Goal: Task Accomplishment & Management: Manage account settings

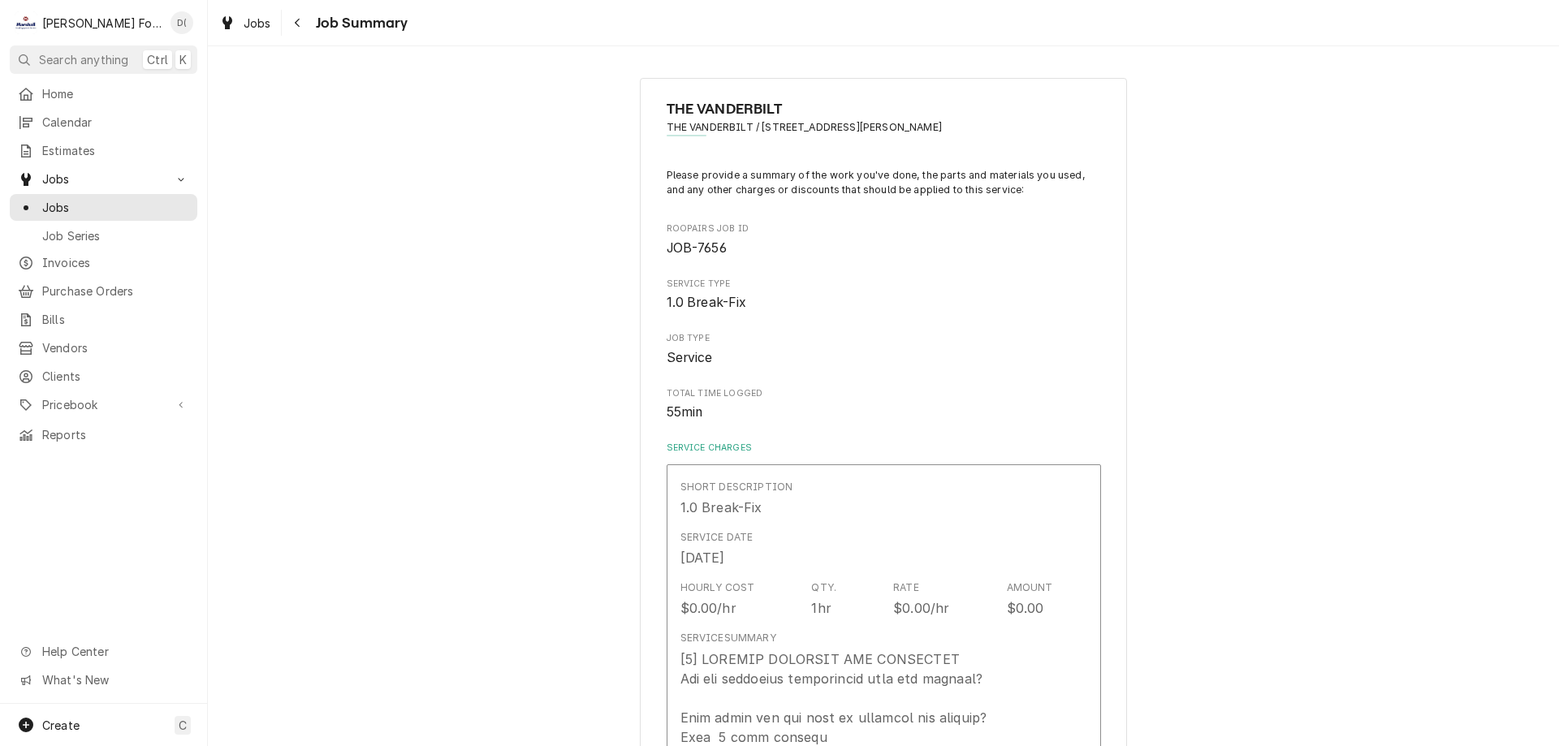
scroll to position [1144, 0]
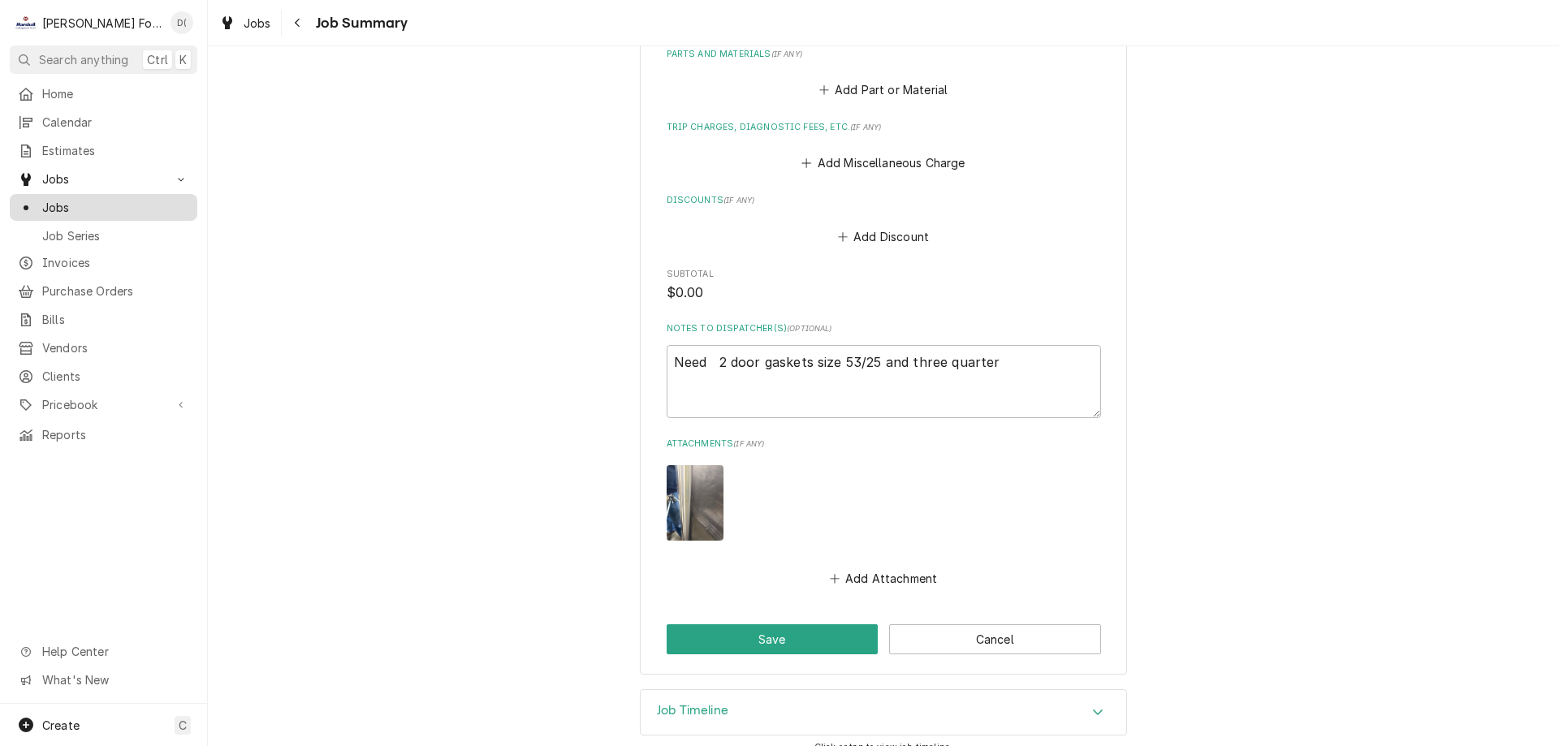
click at [143, 209] on span "Jobs" at bounding box center [115, 207] width 147 height 17
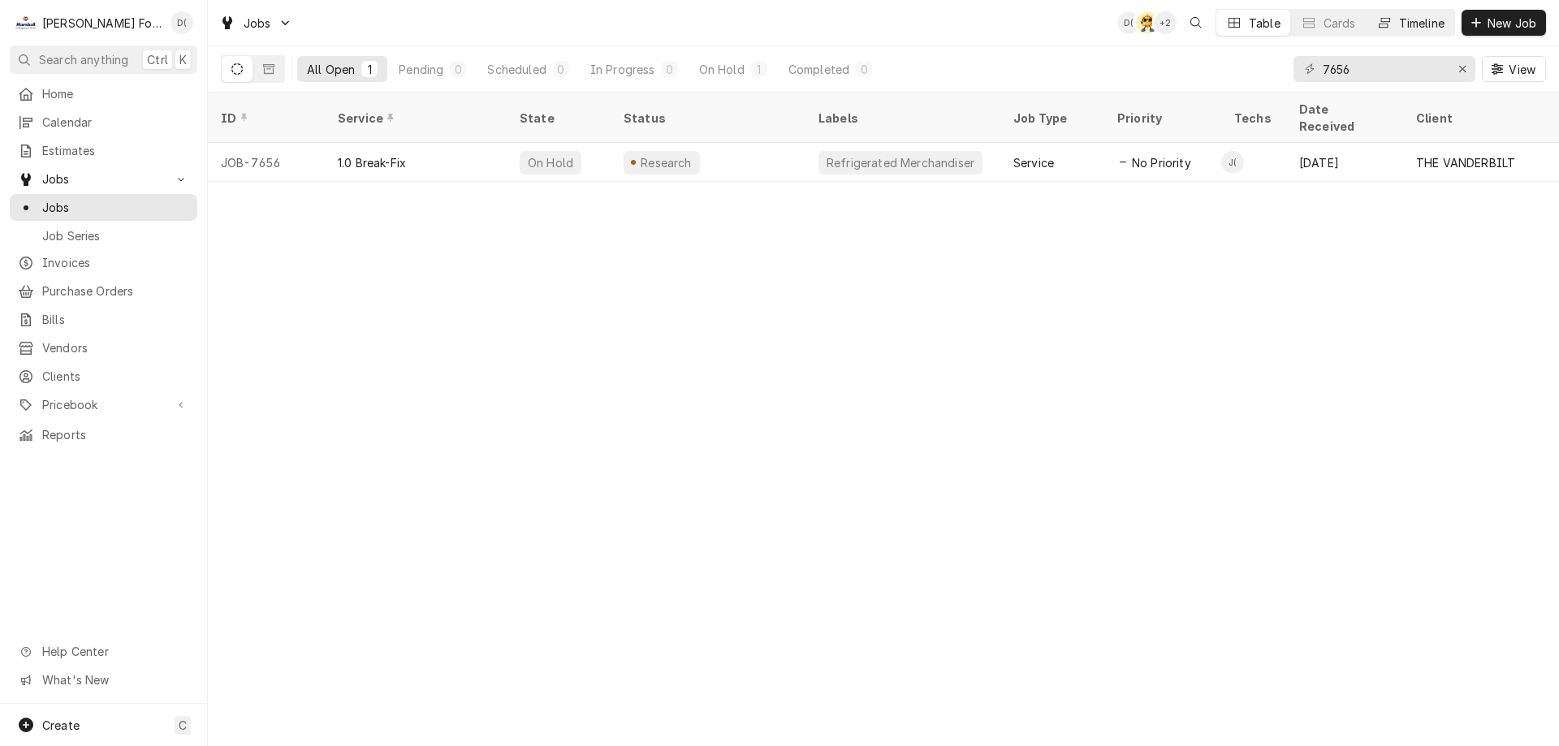
click at [1423, 22] on div "Timeline" at bounding box center [1421, 23] width 45 height 17
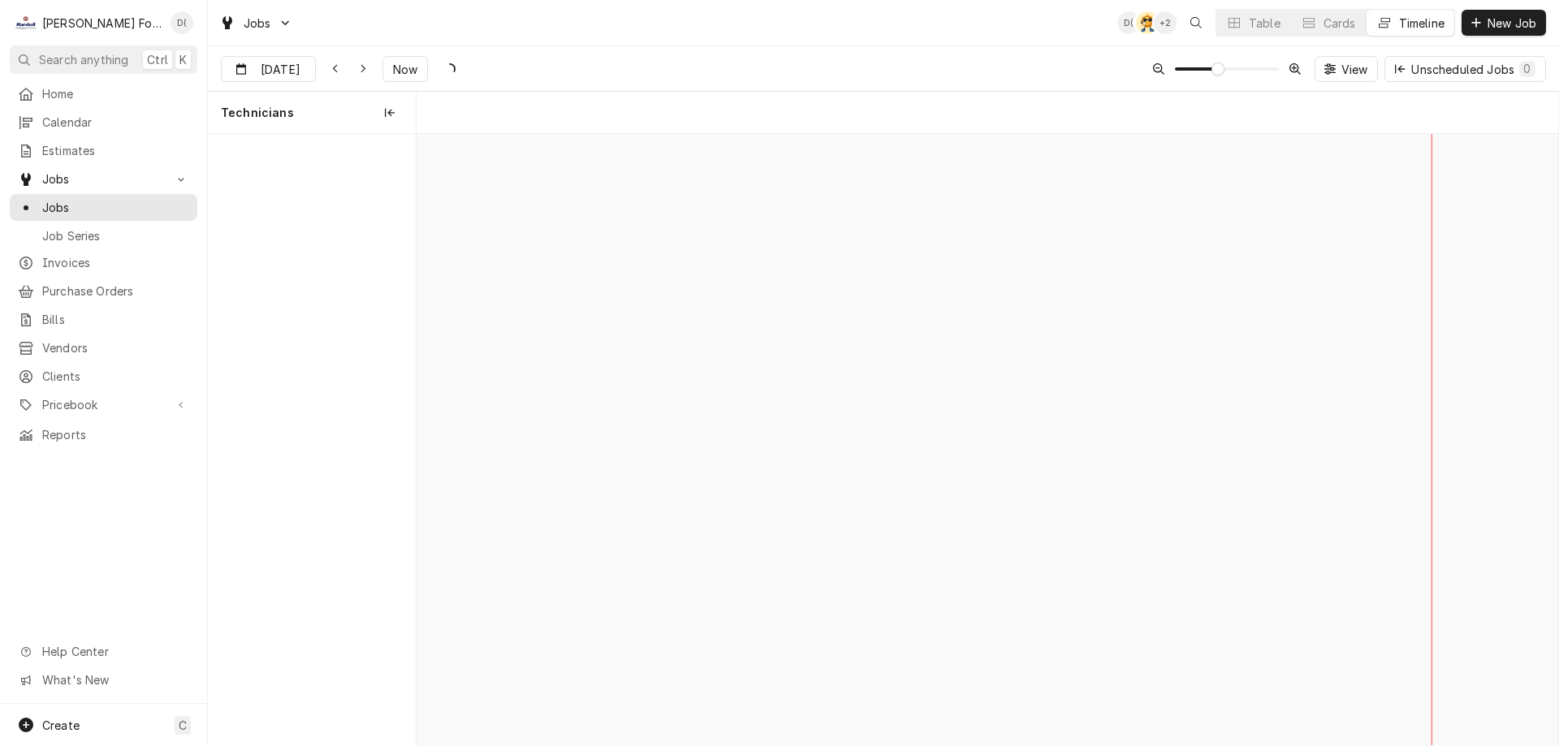
scroll to position [0, 22632]
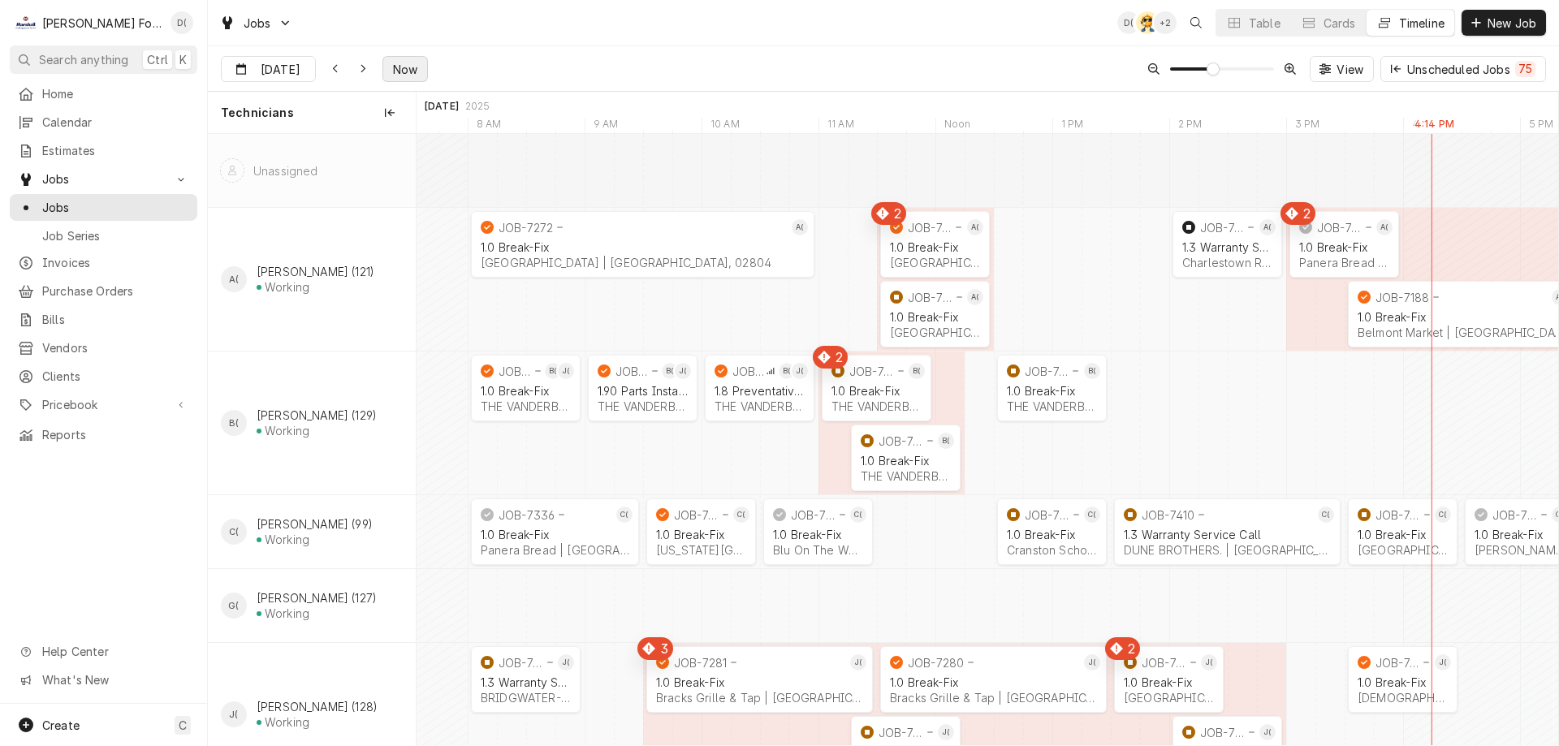
click at [398, 68] on span "Now" at bounding box center [405, 69] width 31 height 17
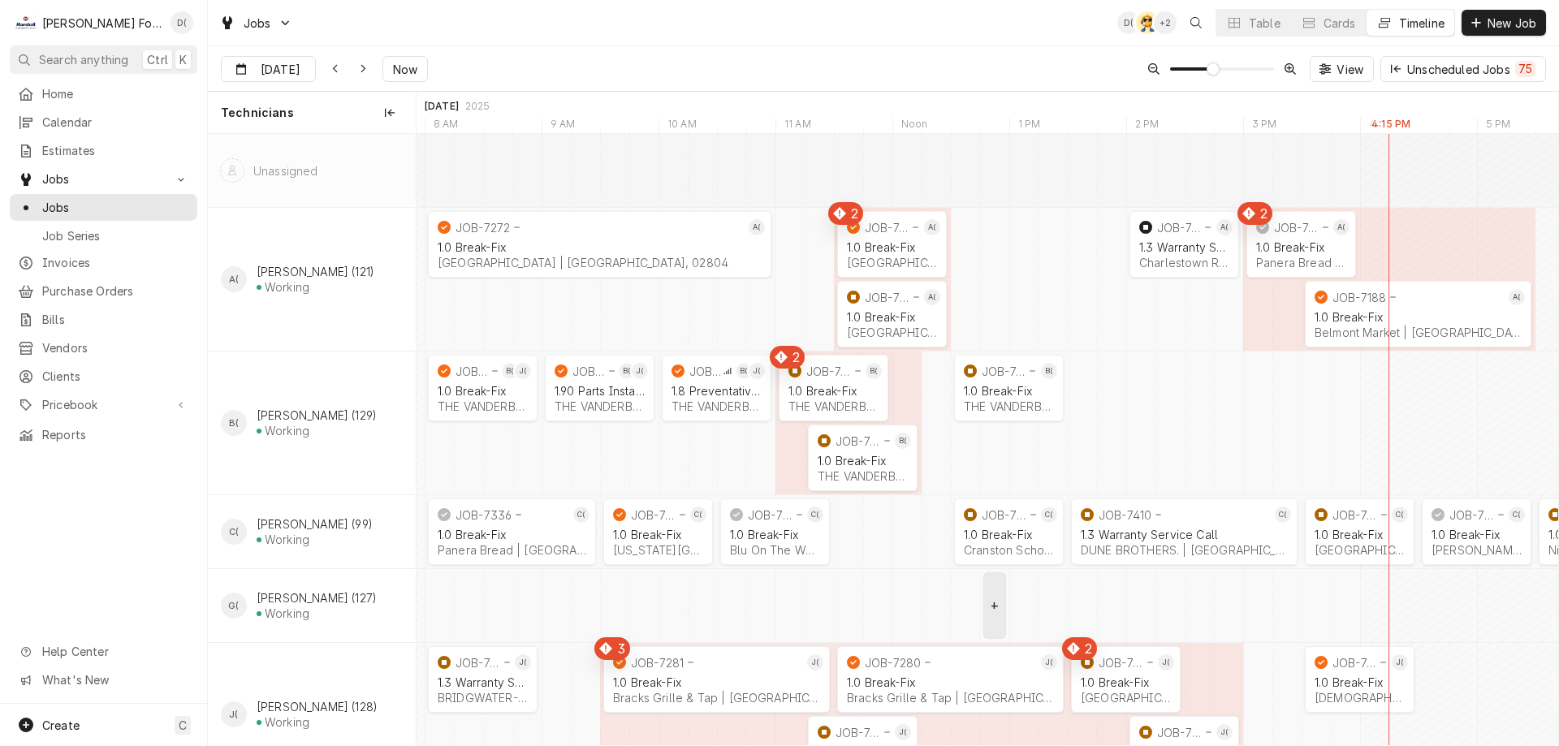
scroll to position [162, 0]
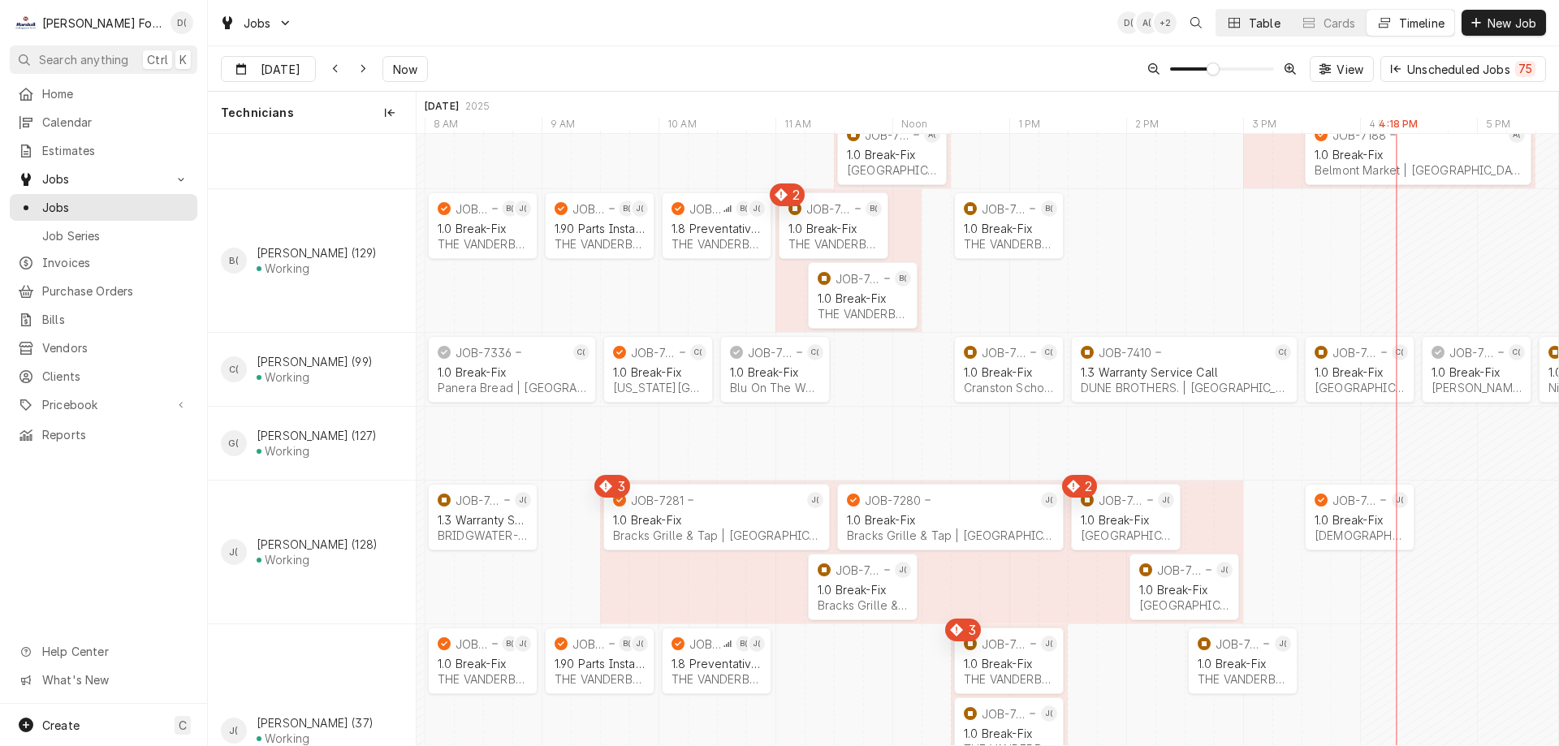
click at [1249, 22] on div "Table" at bounding box center [1265, 23] width 32 height 17
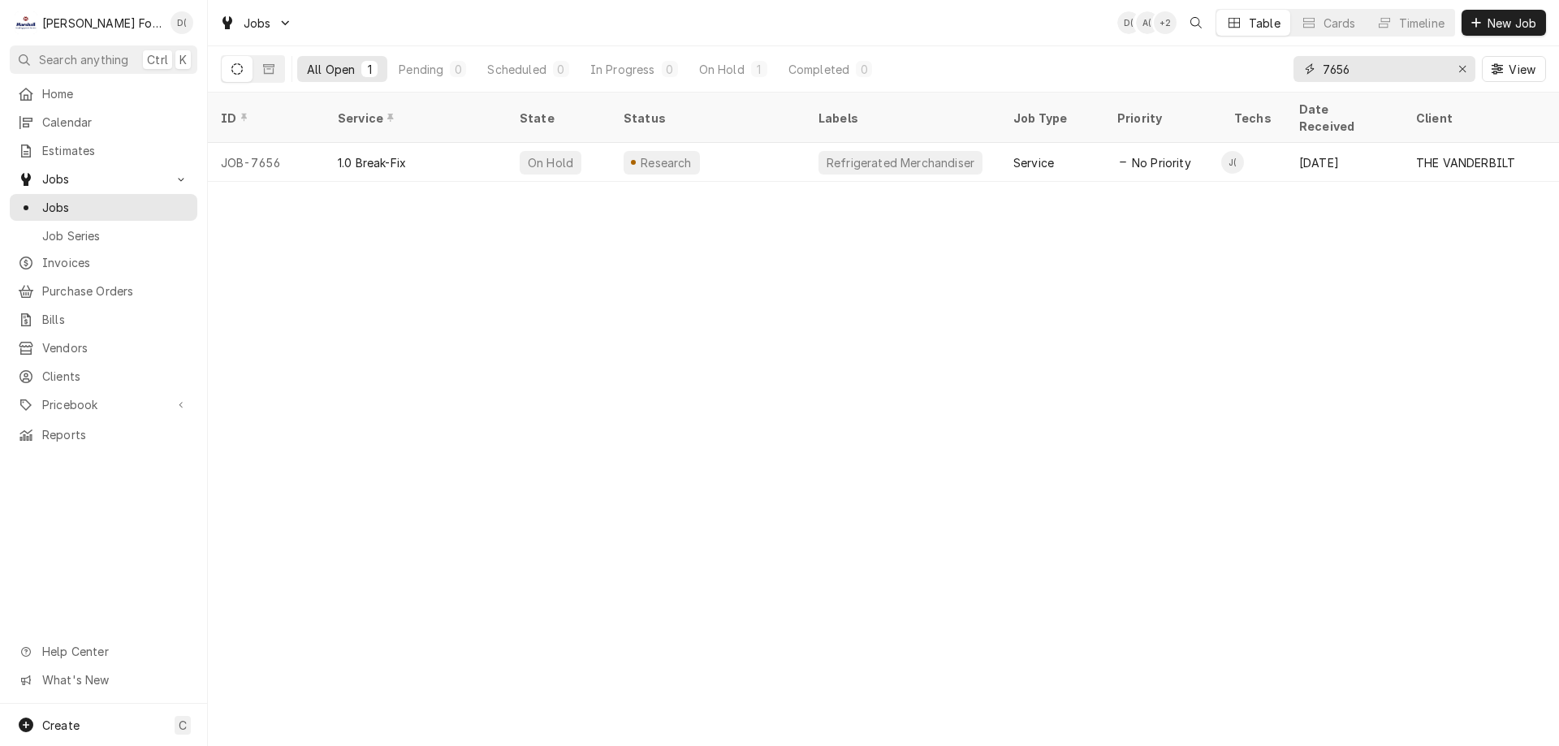
click at [1367, 69] on input "7656" at bounding box center [1384, 69] width 122 height 26
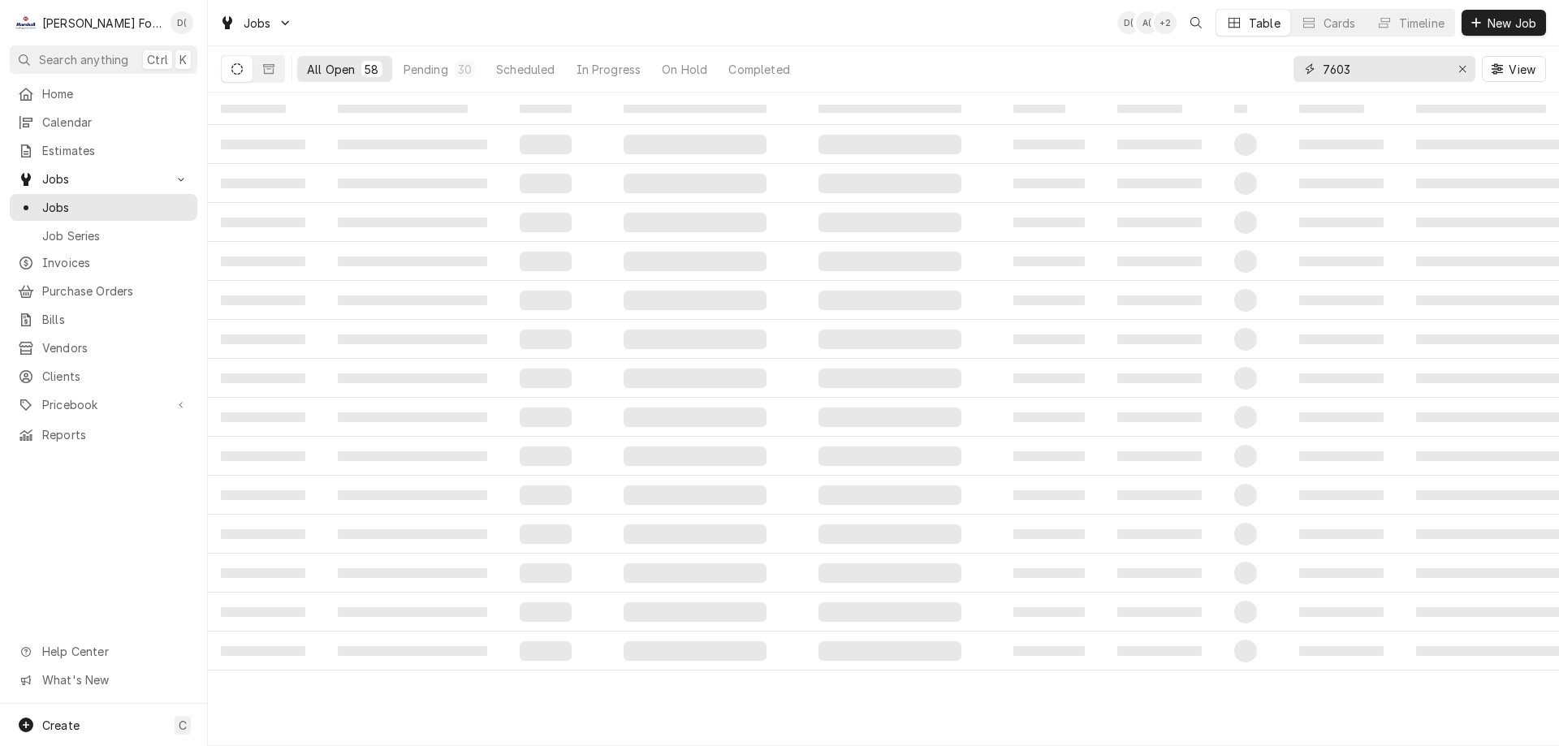
type input "7603"
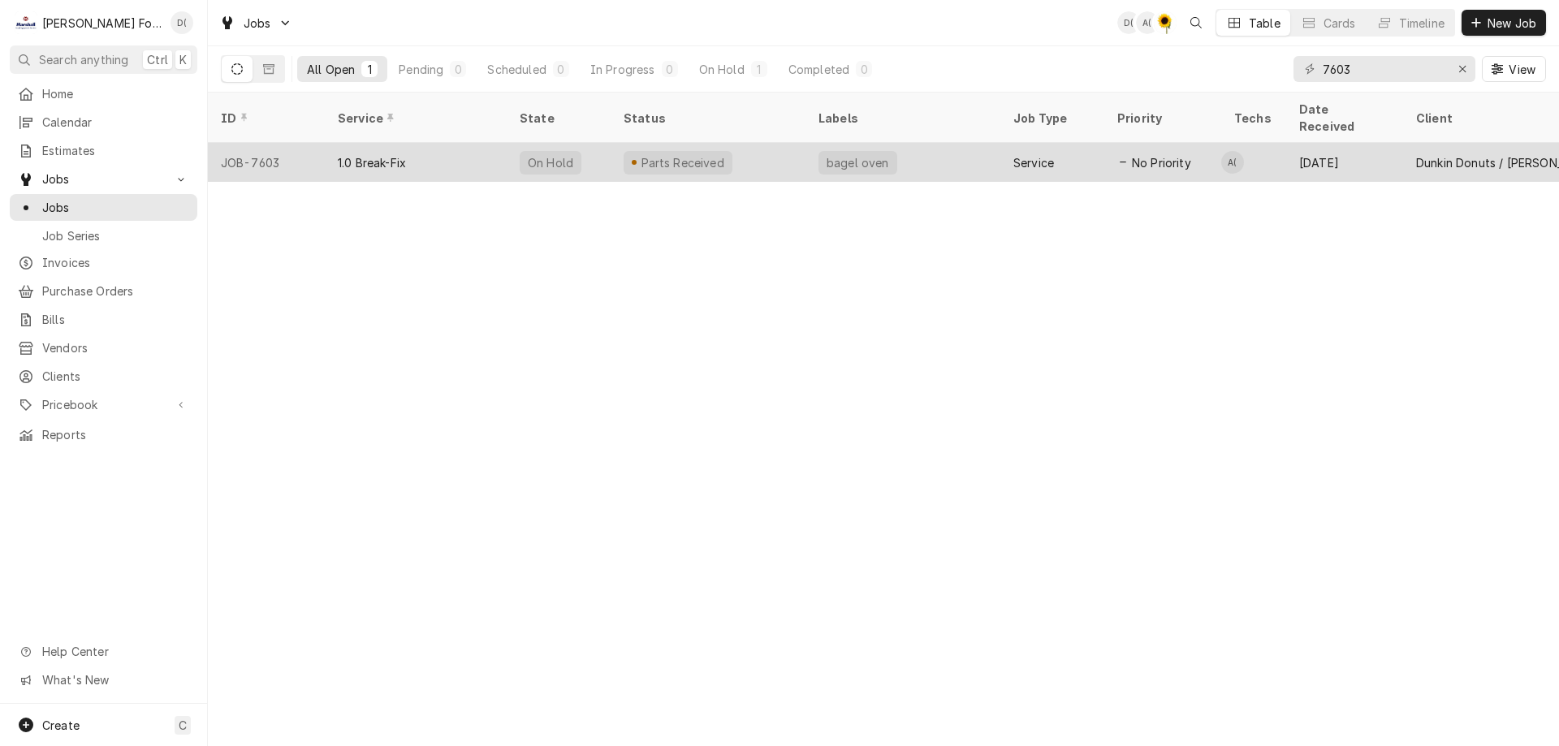
click at [816, 148] on div "bagel oven" at bounding box center [902, 162] width 195 height 39
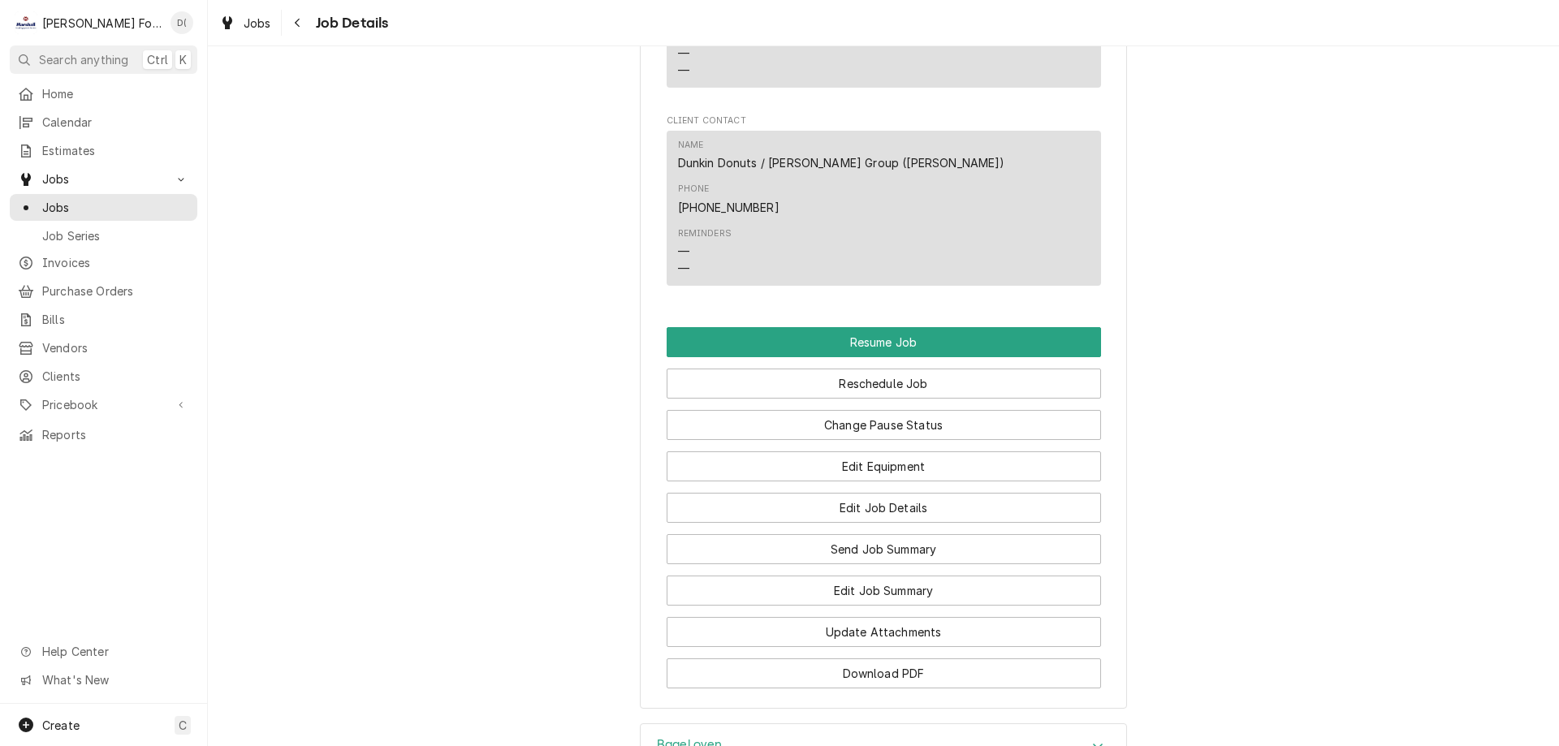
scroll to position [1757, 0]
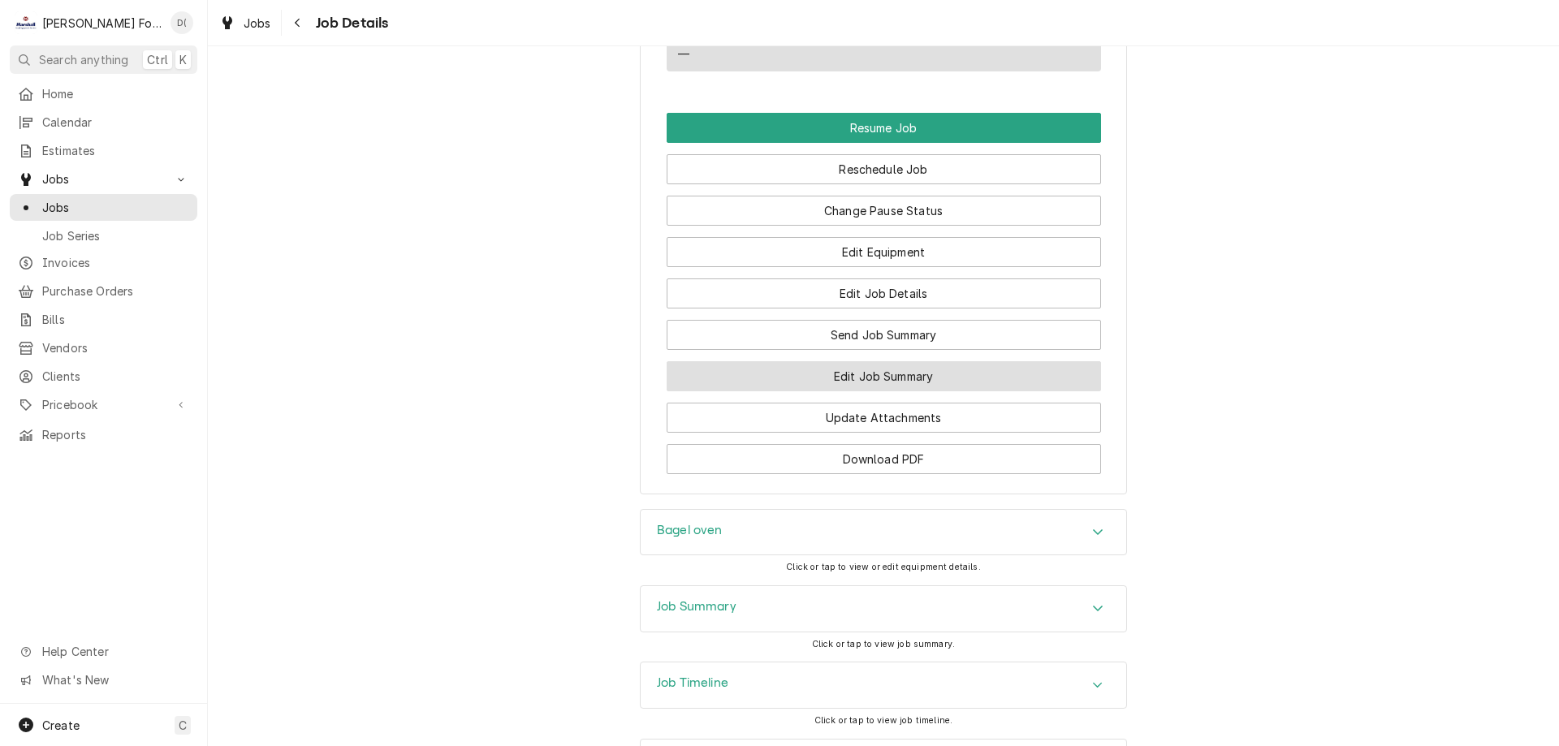
click at [871, 361] on button "Edit Job Summary" at bounding box center [884, 376] width 434 height 30
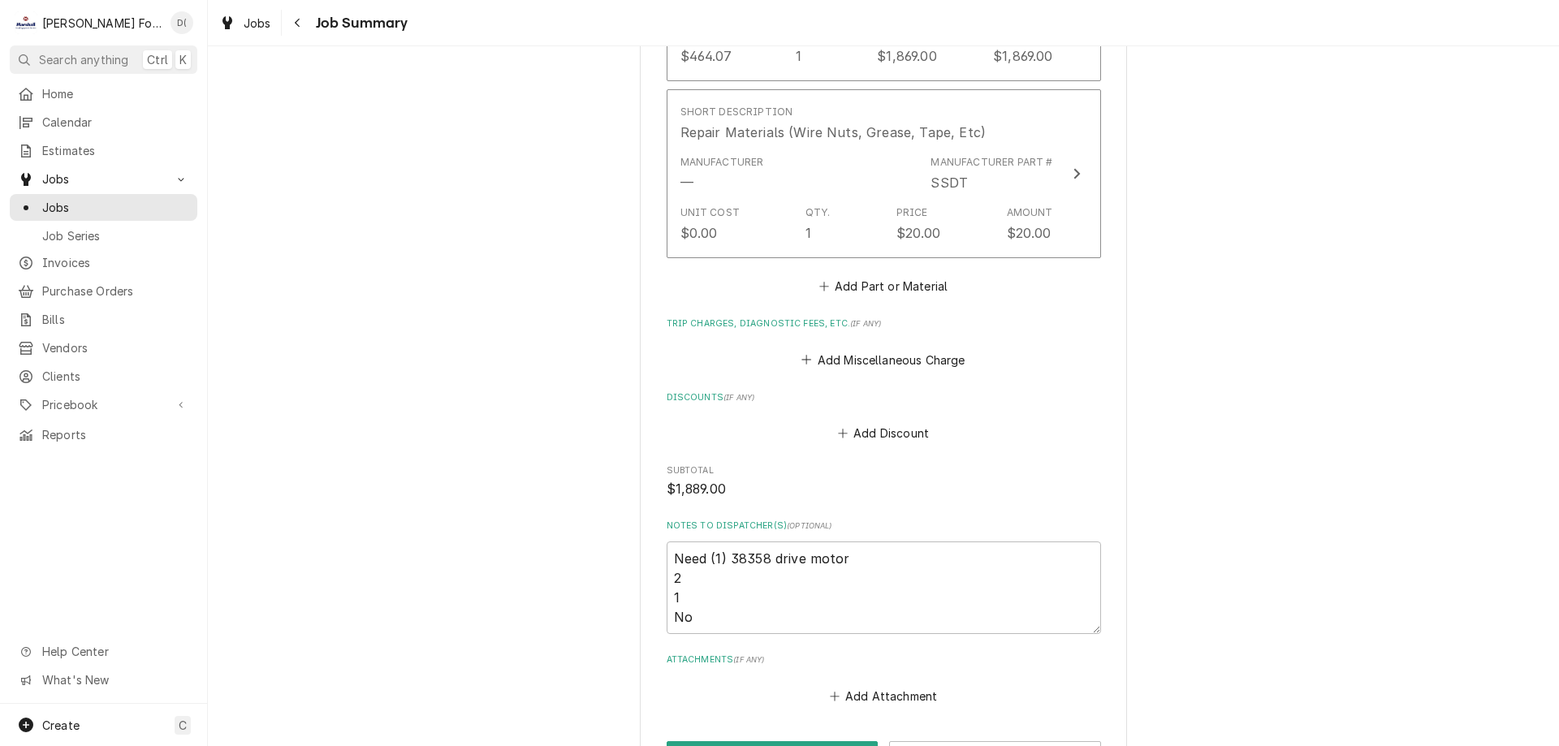
scroll to position [1543, 0]
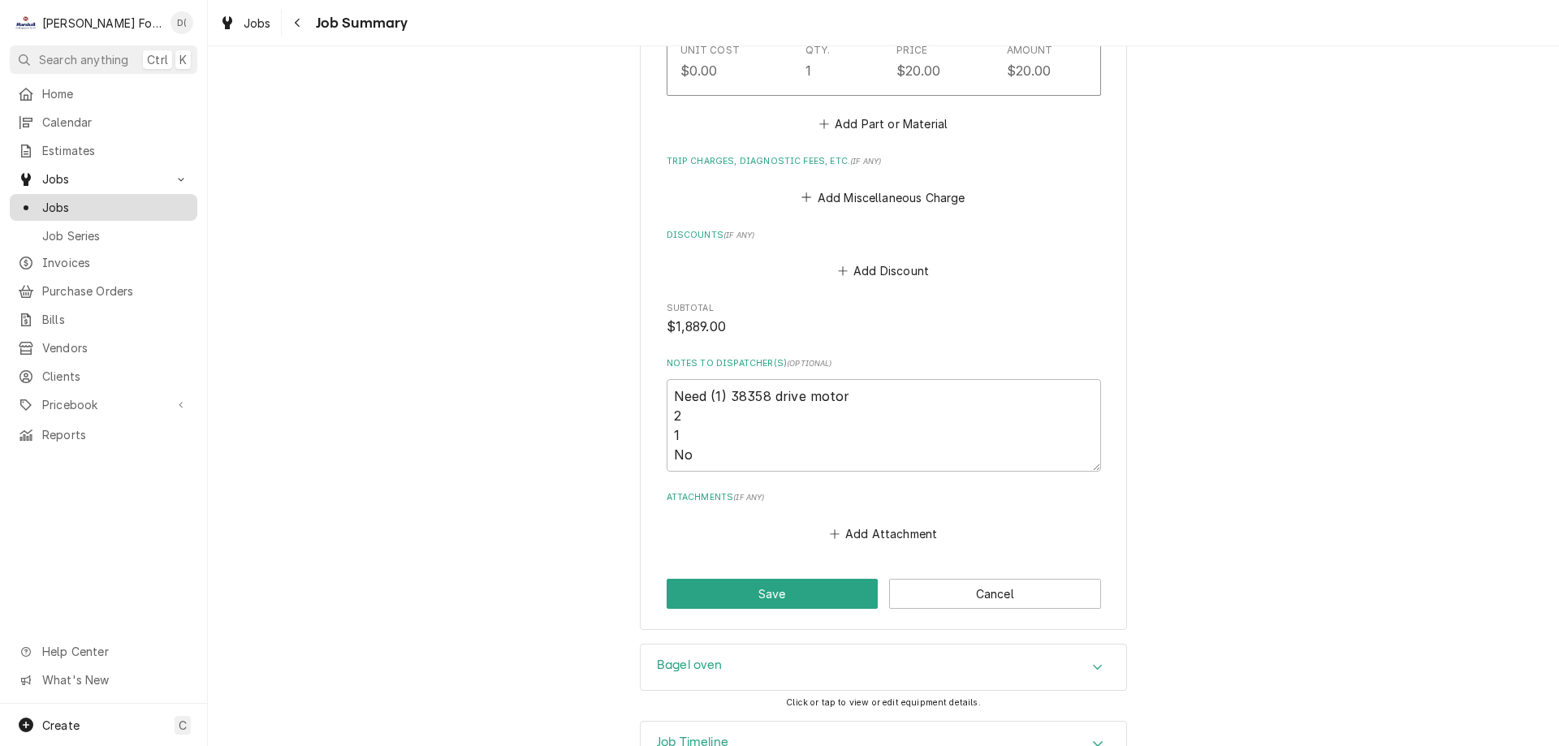
click at [69, 213] on link "Jobs" at bounding box center [104, 207] width 188 height 27
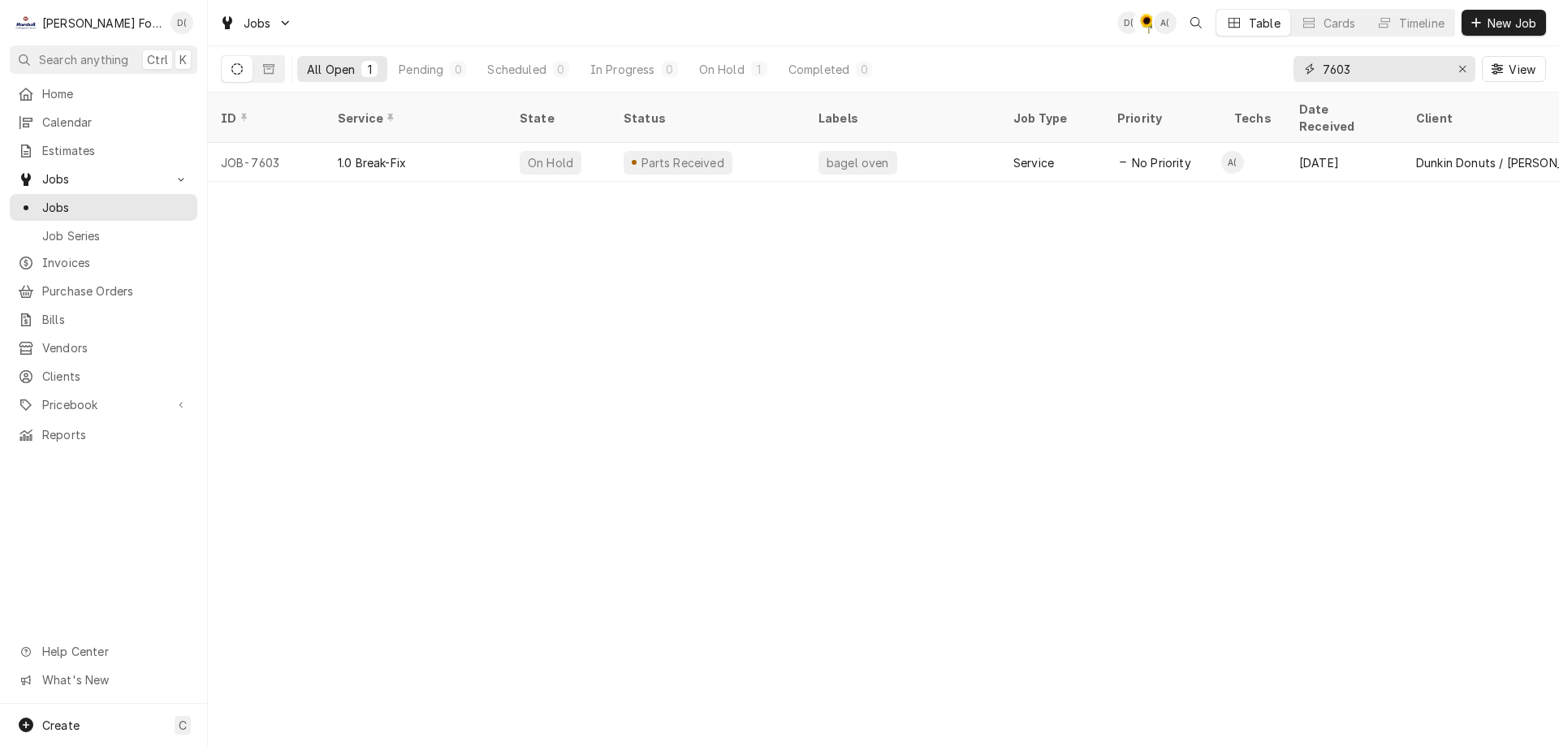
click at [1352, 66] on input "7603" at bounding box center [1384, 69] width 122 height 26
type input "7"
type input "5"
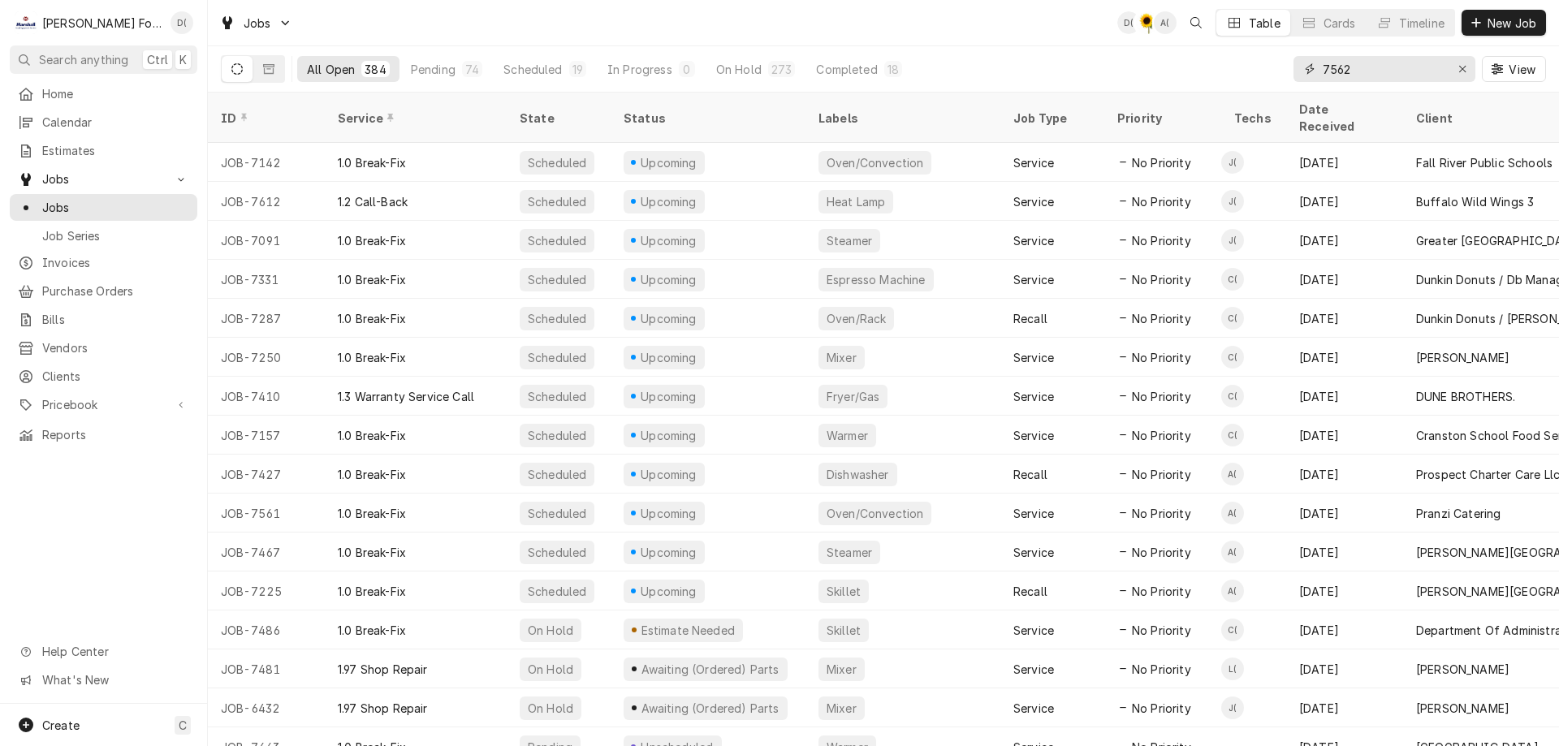
type input "7562"
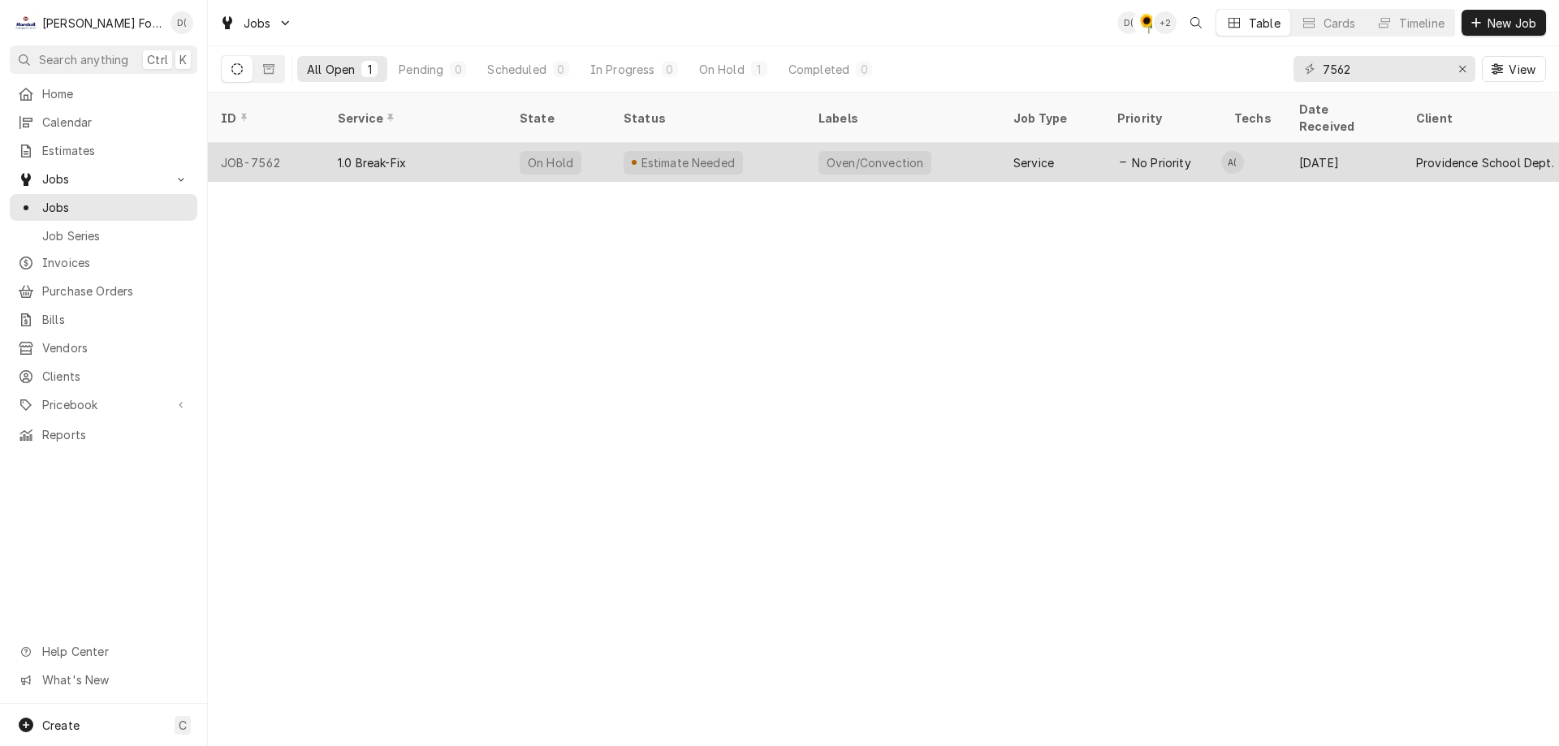
click at [779, 146] on div "Estimate Needed" at bounding box center [708, 162] width 195 height 39
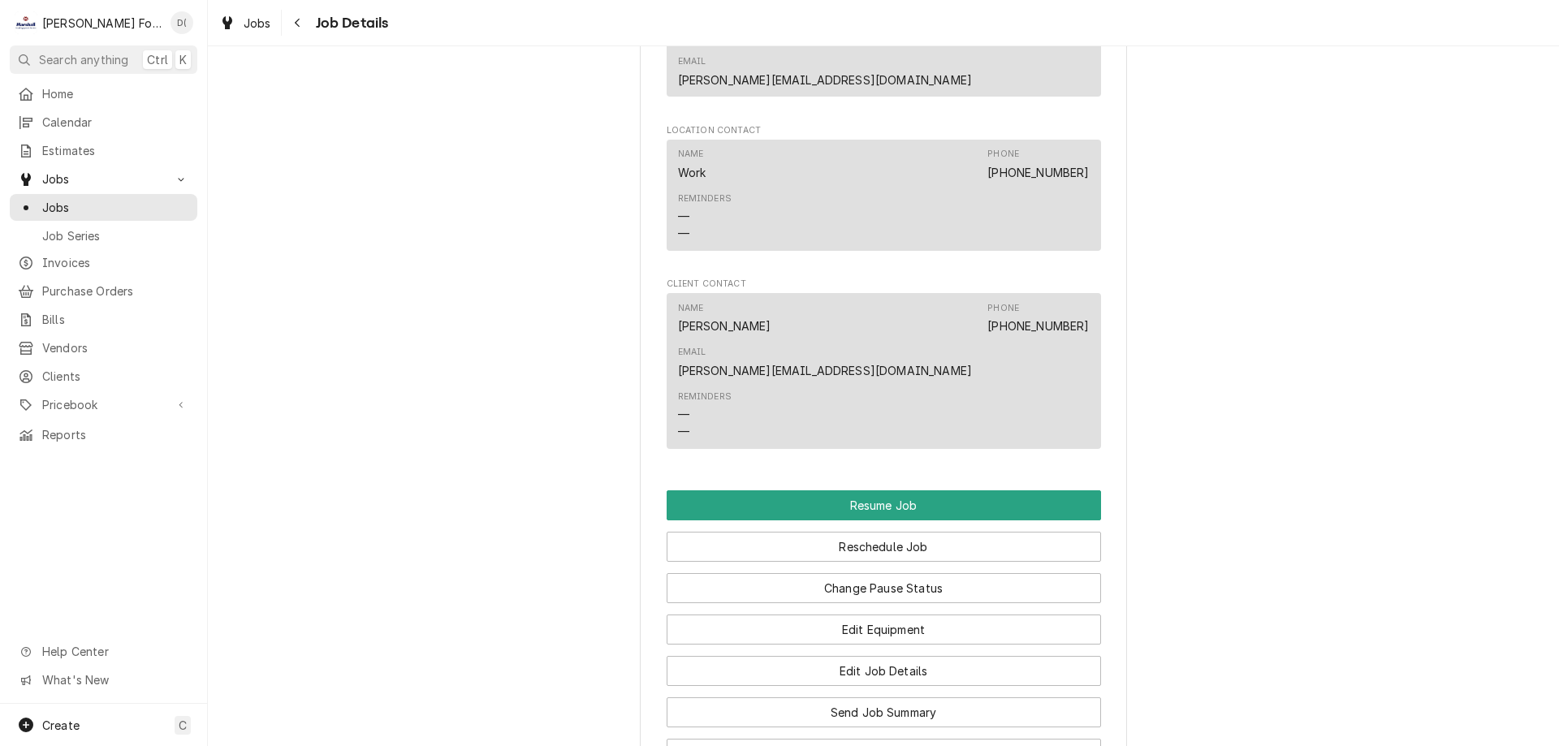
scroll to position [1705, 0]
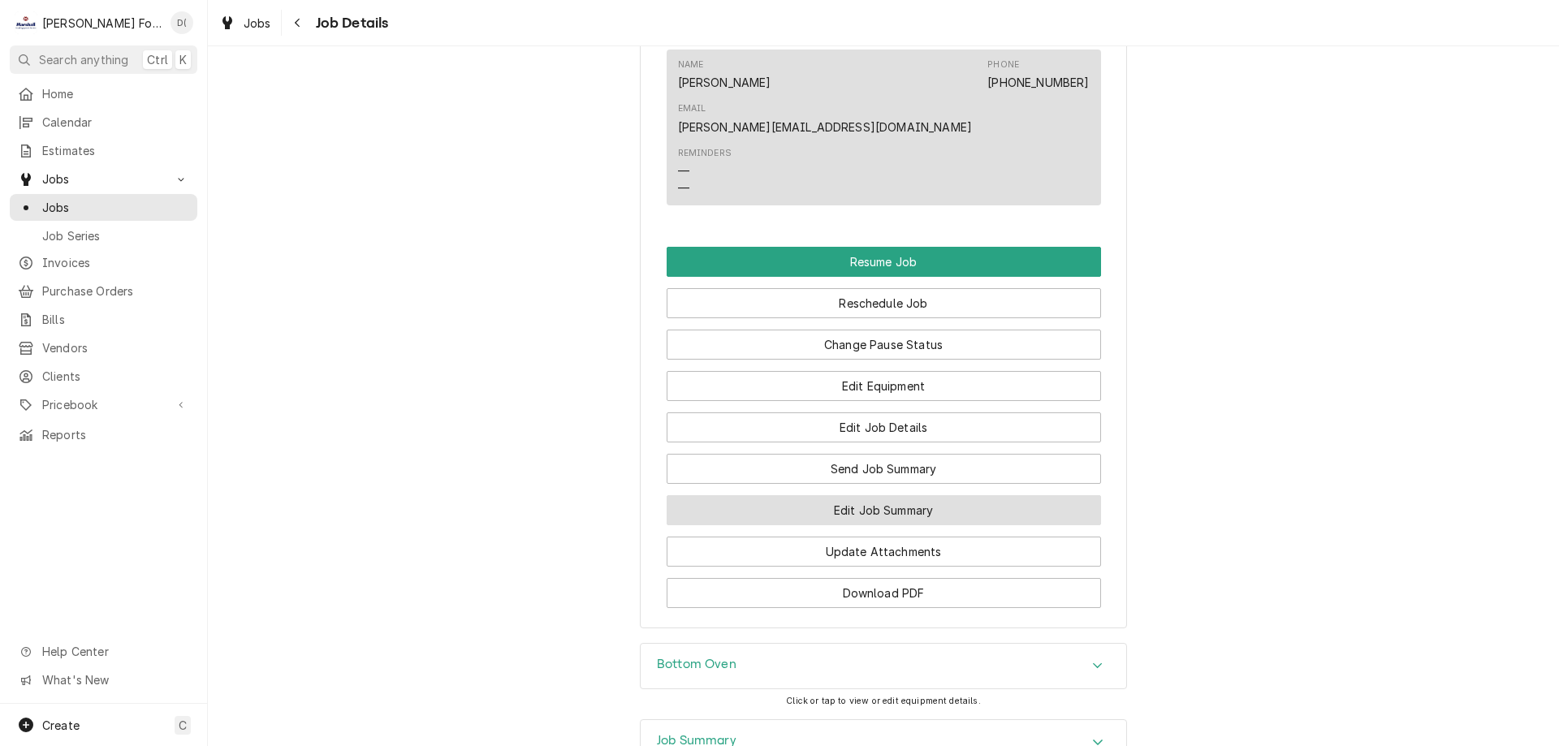
click at [838, 495] on button "Edit Job Summary" at bounding box center [884, 510] width 434 height 30
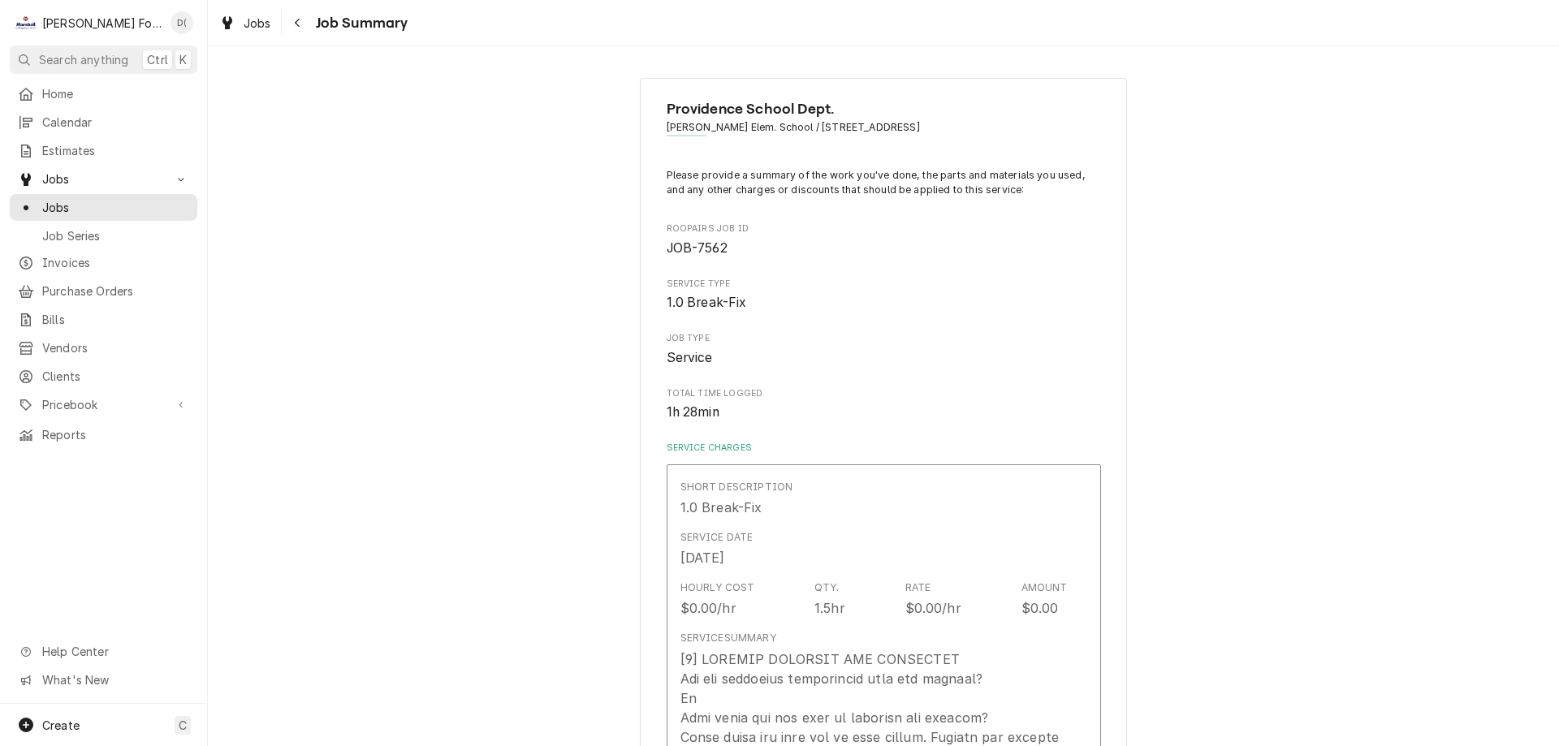
type textarea "x"
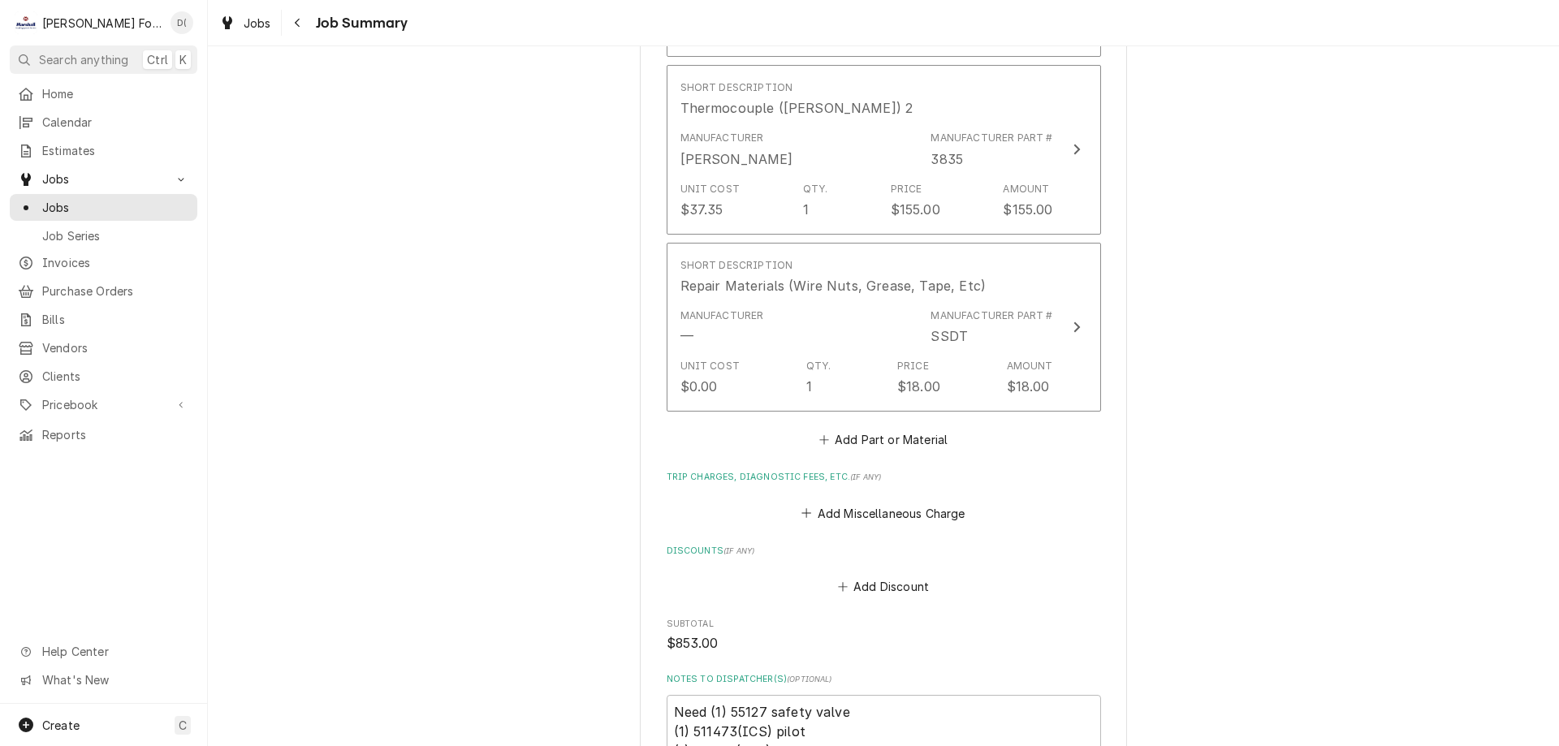
scroll to position [1786, 0]
